Goal: Transaction & Acquisition: Purchase product/service

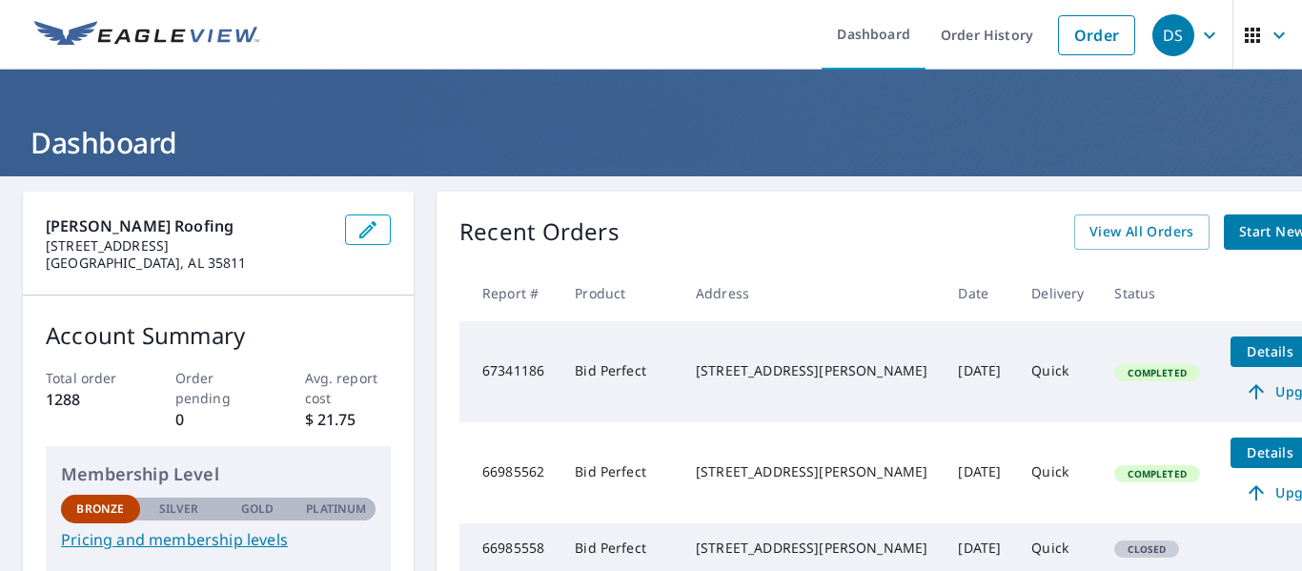
click at [1239, 222] on span "Start New Order" at bounding box center [1294, 232] width 111 height 24
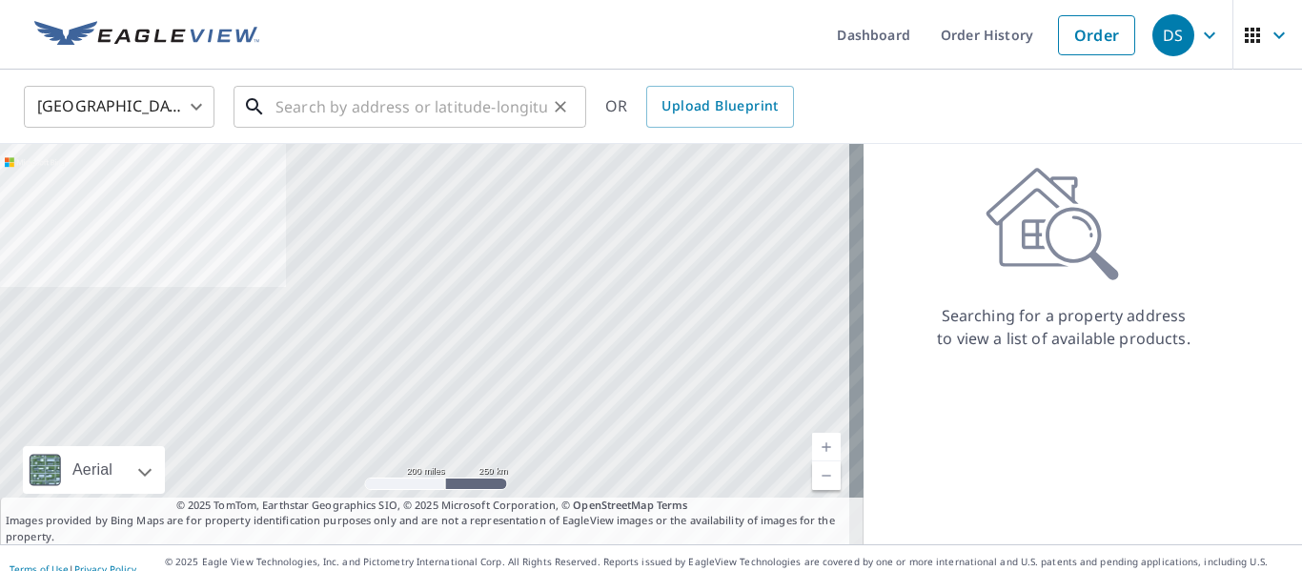
click at [310, 95] on input "text" at bounding box center [411, 106] width 272 height 53
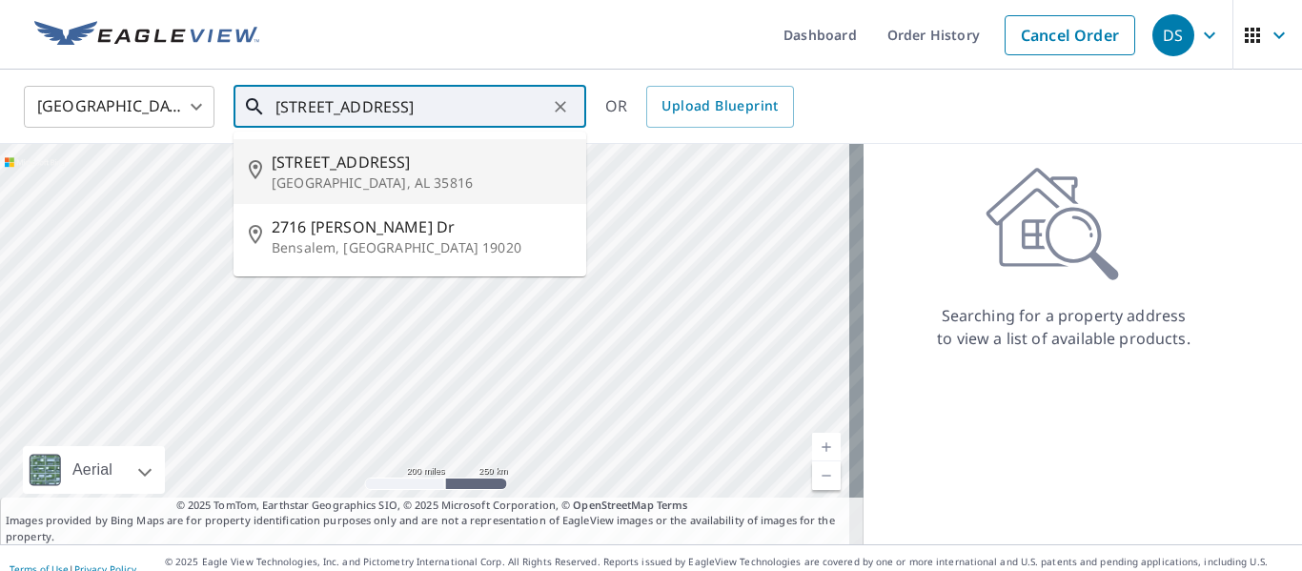
click at [327, 178] on p "[GEOGRAPHIC_DATA], AL 35816" at bounding box center [421, 182] width 299 height 19
type input "[STREET_ADDRESS]"
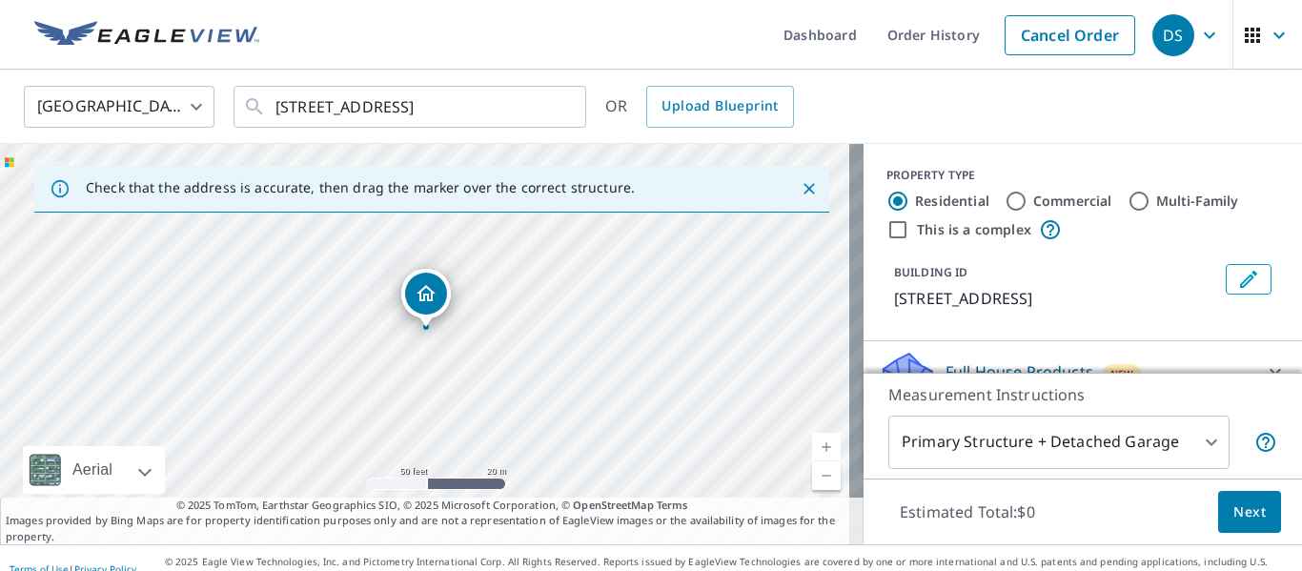
drag, startPoint x: 422, startPoint y: 319, endPoint x: 514, endPoint y: 273, distance: 102.7
click at [514, 273] on div "[STREET_ADDRESS]" at bounding box center [431, 344] width 863 height 400
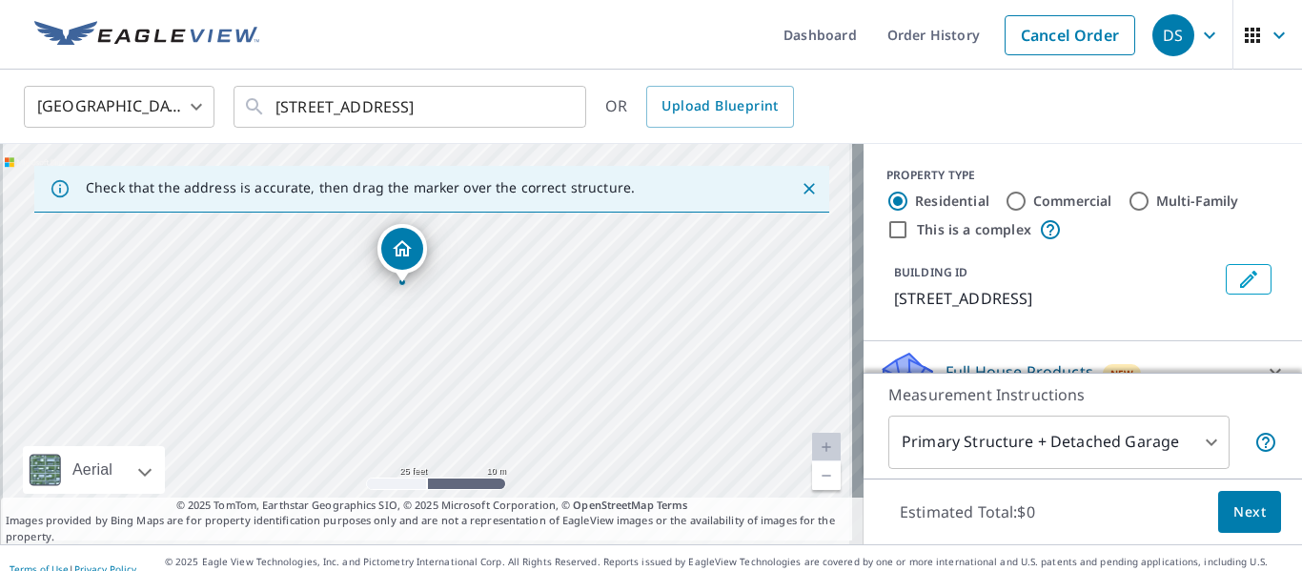
drag, startPoint x: 480, startPoint y: 341, endPoint x: 520, endPoint y: 269, distance: 82.8
click at [520, 269] on div "[STREET_ADDRESS]" at bounding box center [431, 344] width 863 height 400
drag, startPoint x: 406, startPoint y: 250, endPoint x: 396, endPoint y: 260, distance: 14.2
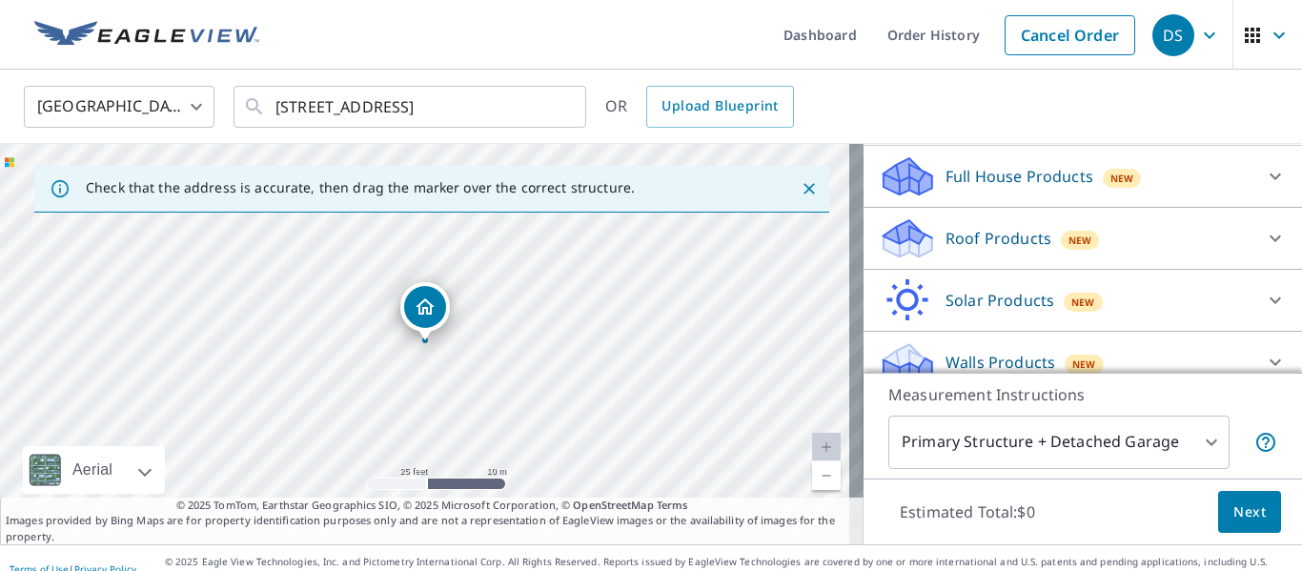
scroll to position [216, 0]
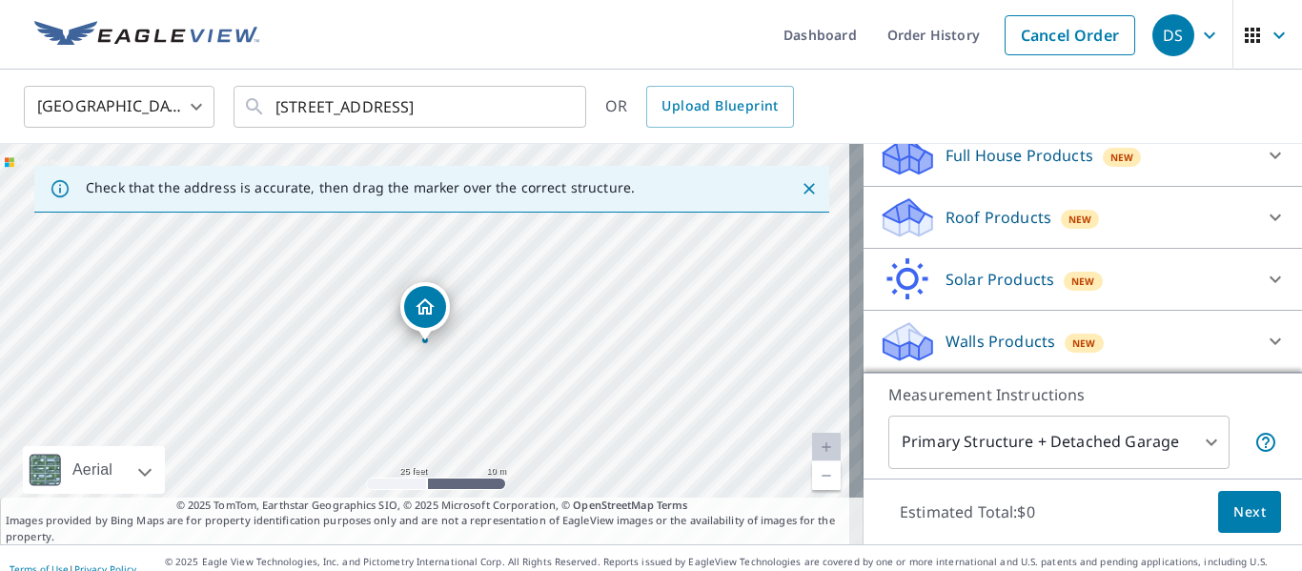
click at [1123, 216] on div "Roof Products New" at bounding box center [1066, 217] width 374 height 45
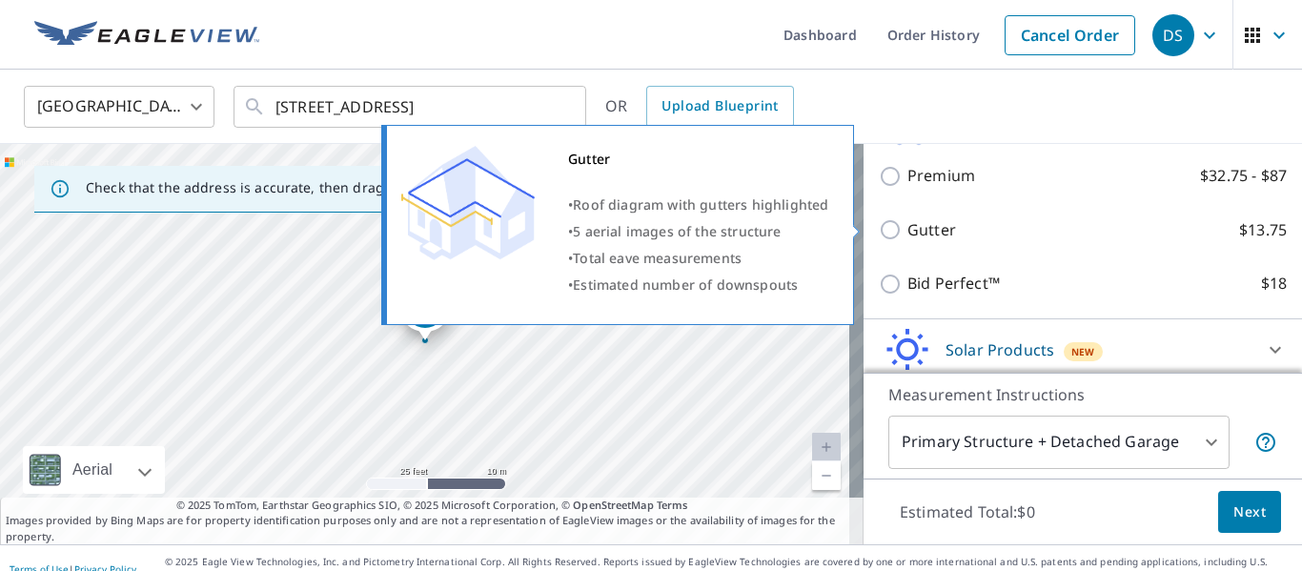
scroll to position [312, 0]
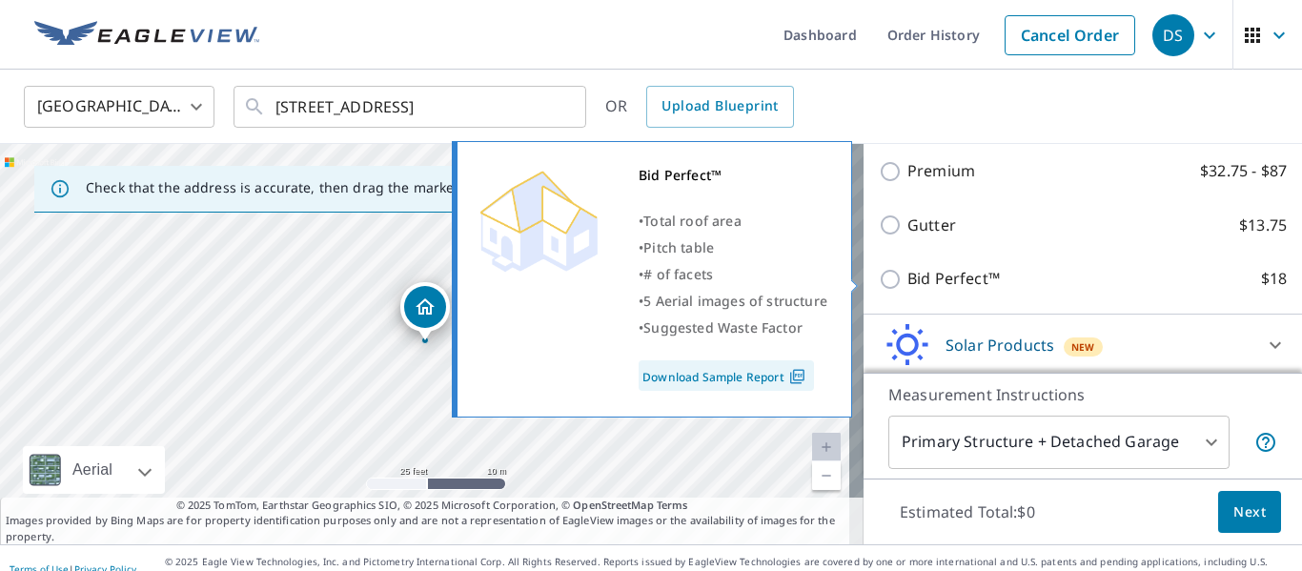
click at [879, 278] on input "Bid Perfect™ $18" at bounding box center [893, 279] width 29 height 23
checkbox input "true"
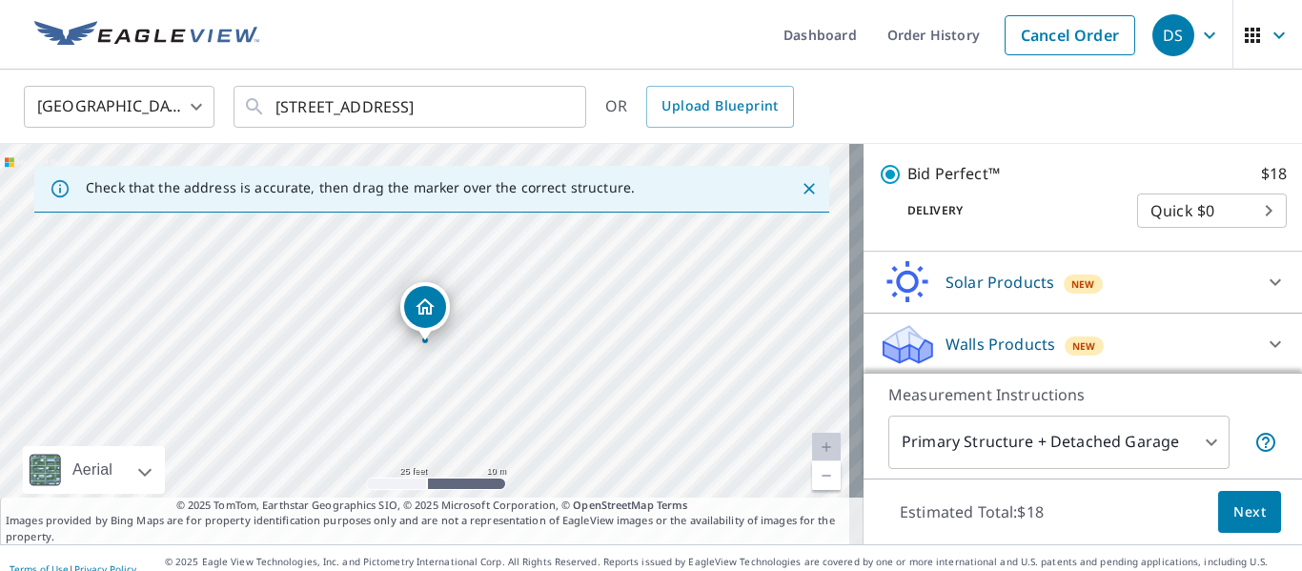
scroll to position [449, 0]
click at [1236, 510] on span "Next" at bounding box center [1249, 512] width 32 height 24
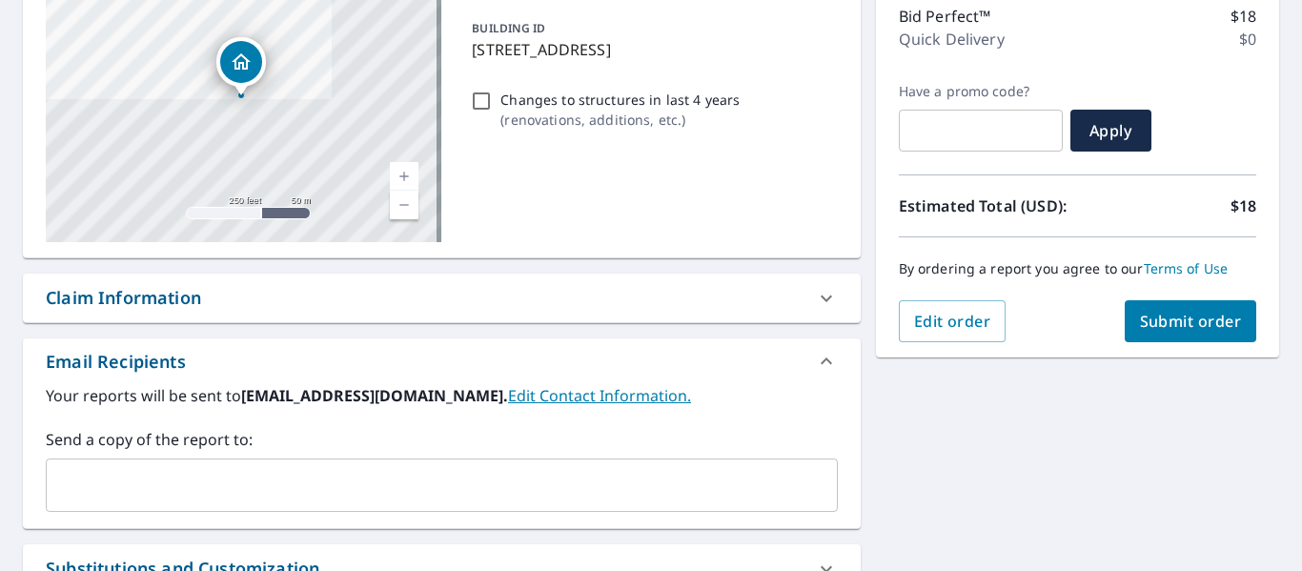
scroll to position [197, 0]
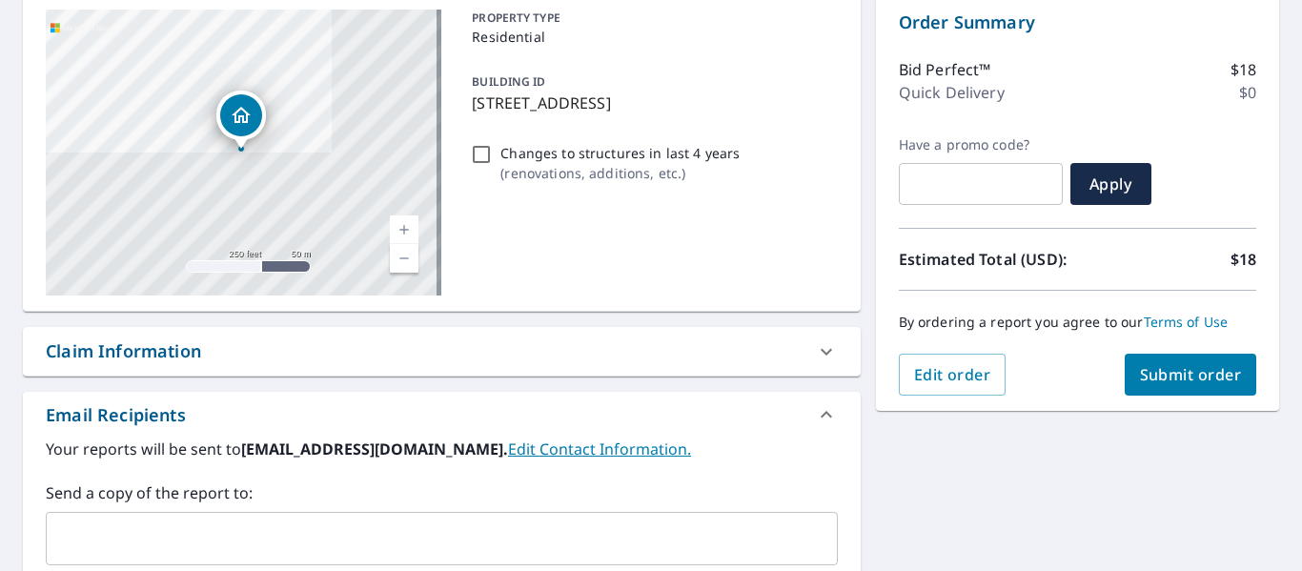
click at [1184, 375] on span "Submit order" at bounding box center [1191, 374] width 102 height 21
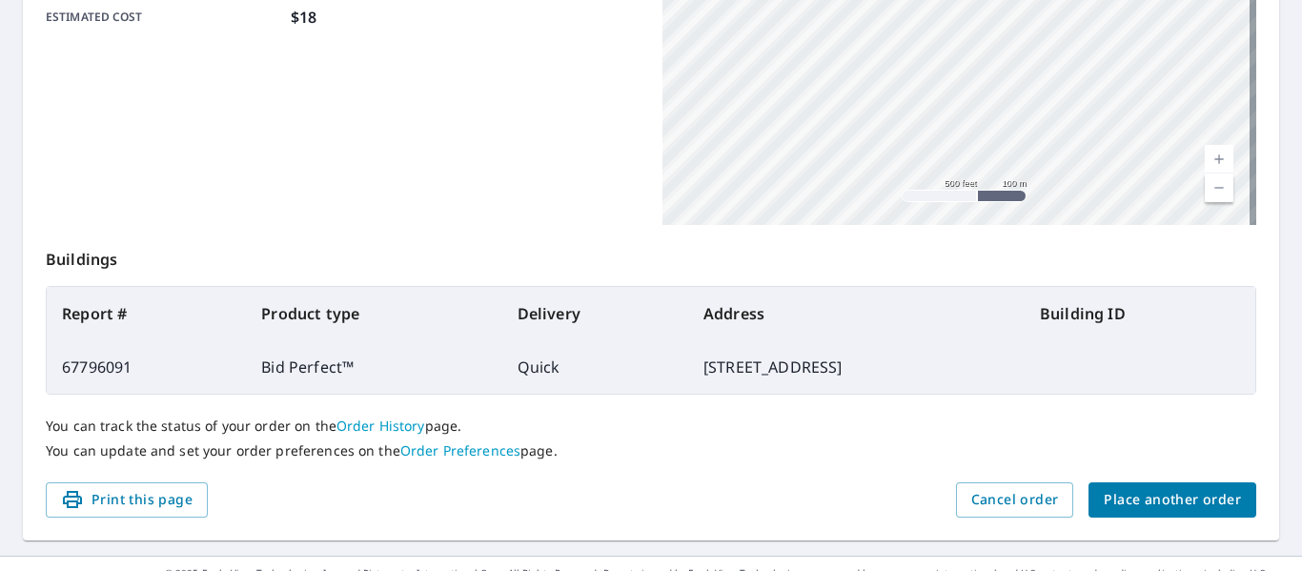
scroll to position [551, 0]
